Goal: Information Seeking & Learning: Learn about a topic

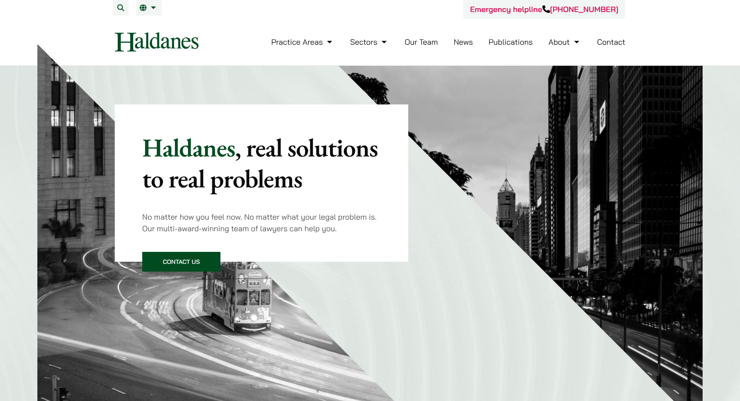
click at [421, 38] on link "Our Team" at bounding box center [421, 42] width 33 height 10
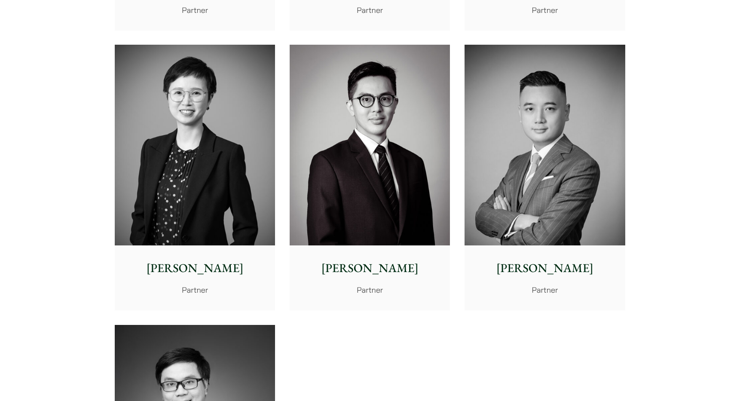
scroll to position [1585, 0]
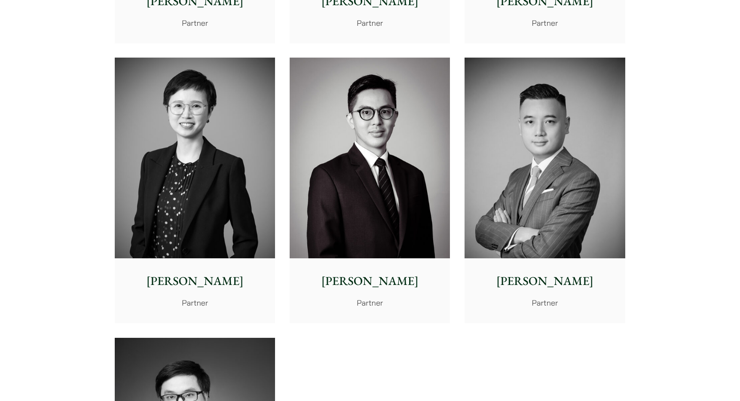
click at [210, 135] on img at bounding box center [195, 158] width 160 height 201
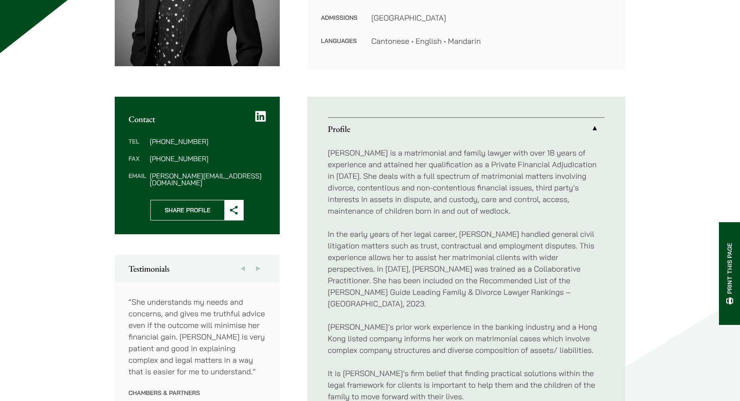
scroll to position [246, 0]
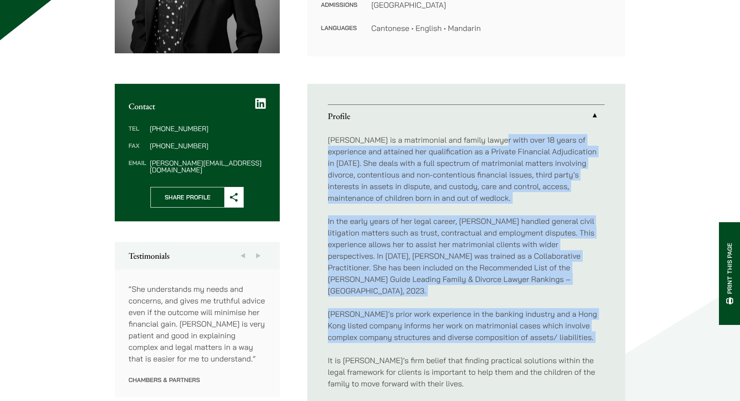
drag, startPoint x: 497, startPoint y: 137, endPoint x: 503, endPoint y: 336, distance: 199.4
click at [501, 340] on div "Elaine Sum is a matrimonial and family lawyer with over 18 years of experience …" at bounding box center [466, 284] width 277 height 315
click at [503, 336] on div "Elaine Sum is a matrimonial and family lawyer with over 18 years of experience …" at bounding box center [466, 284] width 277 height 315
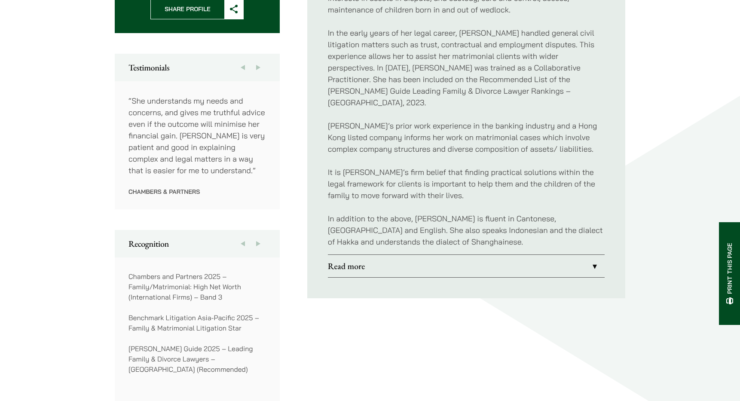
scroll to position [435, 0]
click at [471, 254] on link "Read more" at bounding box center [466, 265] width 277 height 22
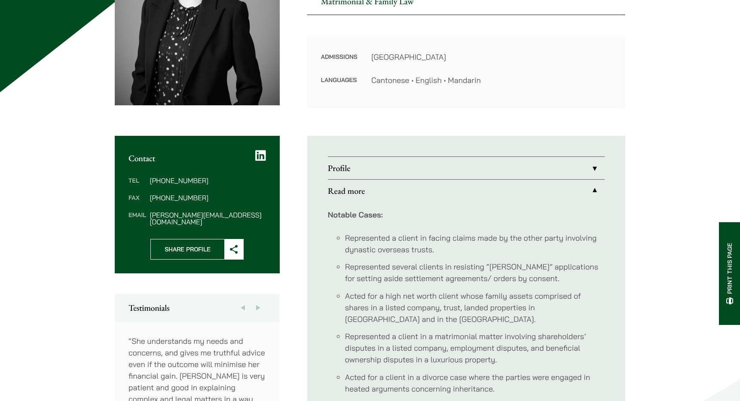
scroll to position [191, 0]
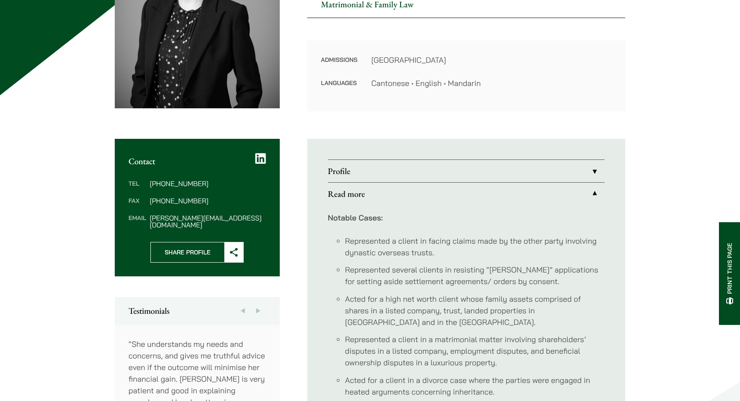
click at [450, 174] on link "Profile" at bounding box center [466, 171] width 277 height 22
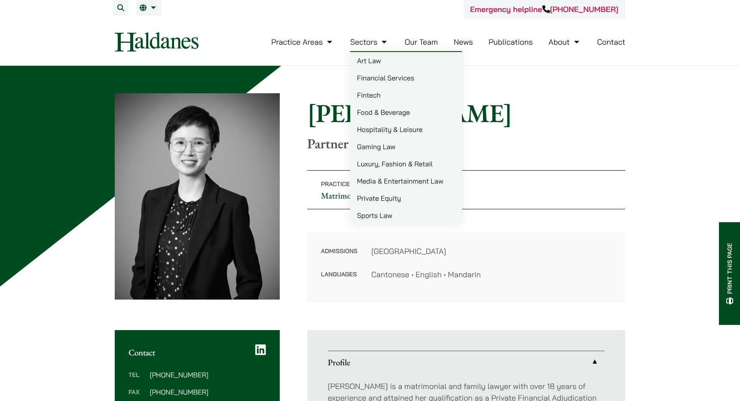
click at [376, 213] on link "Sports Law" at bounding box center [406, 215] width 112 height 17
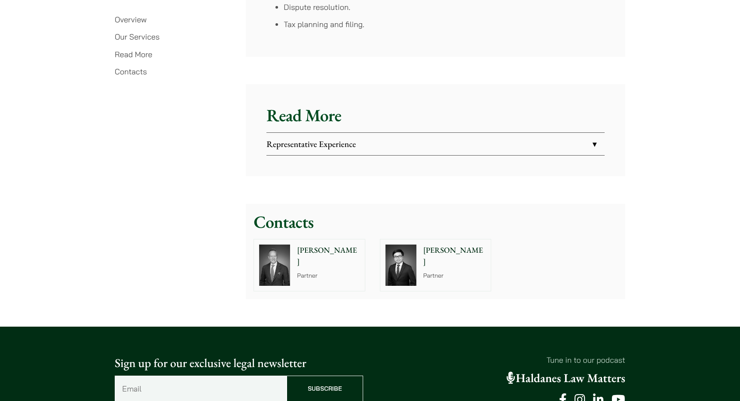
scroll to position [1466, 0]
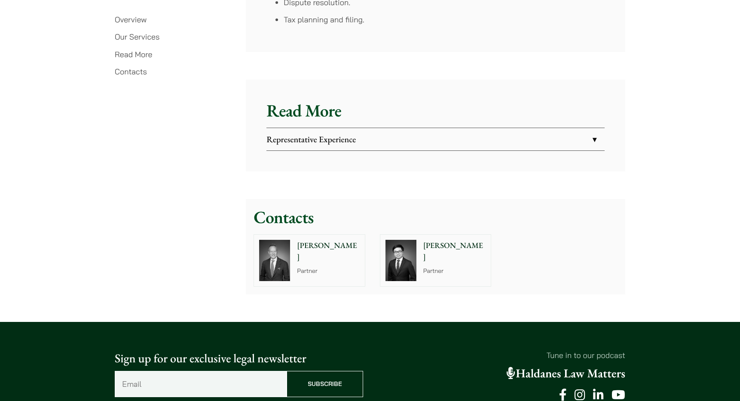
click at [405, 140] on link "Representative Experience" at bounding box center [435, 139] width 338 height 22
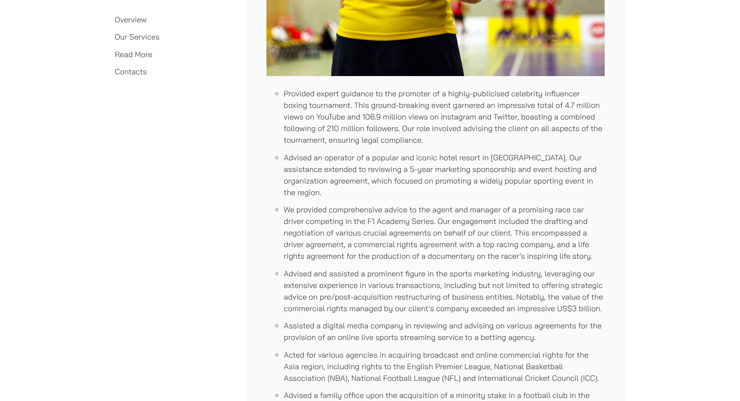
scroll to position [1756, 0]
